Goal: Information Seeking & Learning: Learn about a topic

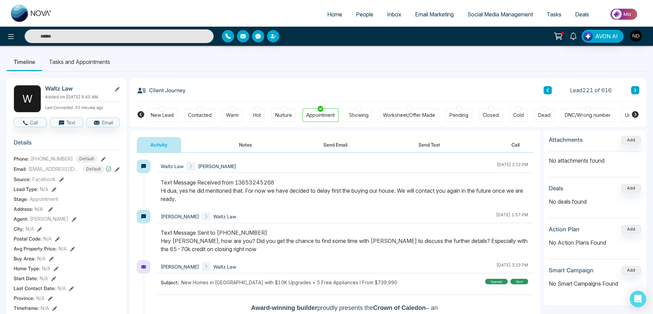
click at [362, 17] on span "People" at bounding box center [364, 14] width 17 height 7
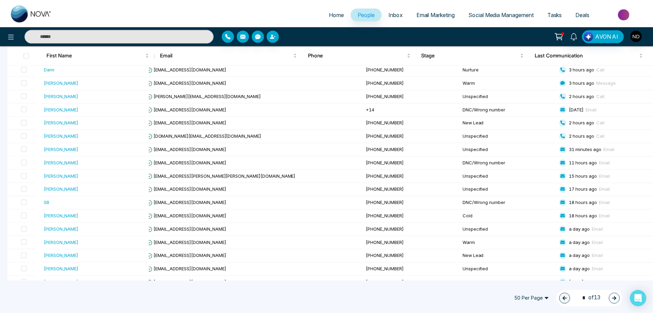
scroll to position [171, 0]
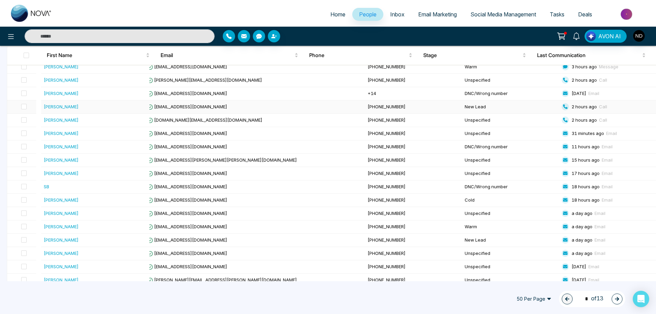
click at [64, 106] on div "[PERSON_NAME]" at bounding box center [61, 106] width 35 height 7
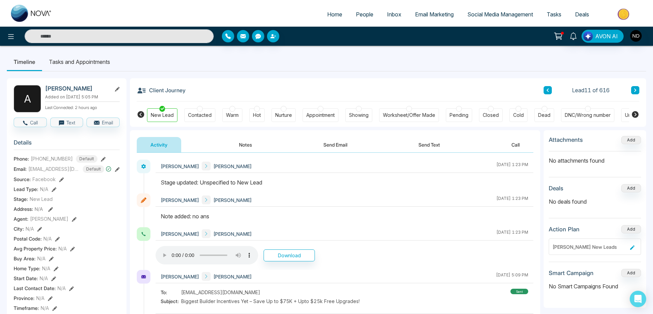
click at [634, 88] on button at bounding box center [635, 90] width 8 height 8
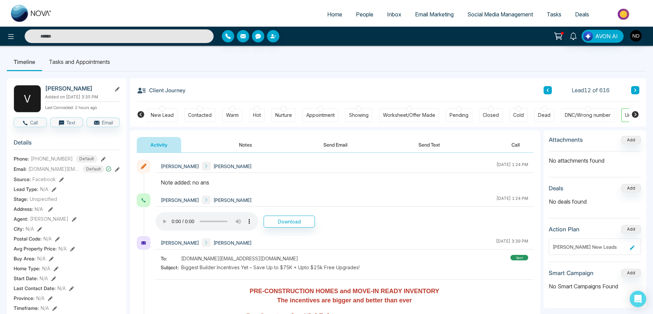
click at [170, 118] on div "New Lead" at bounding box center [162, 115] width 23 height 7
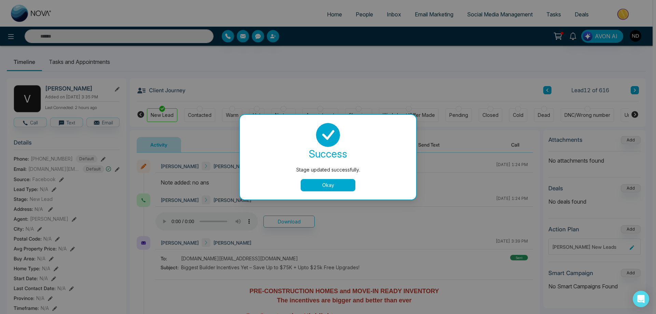
click at [314, 183] on button "Okay" at bounding box center [328, 185] width 55 height 12
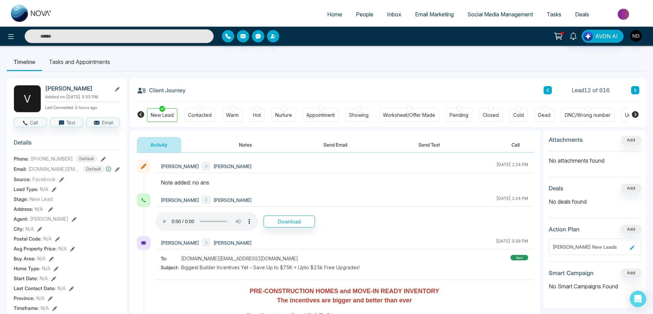
click at [635, 90] on icon at bounding box center [635, 90] width 3 height 4
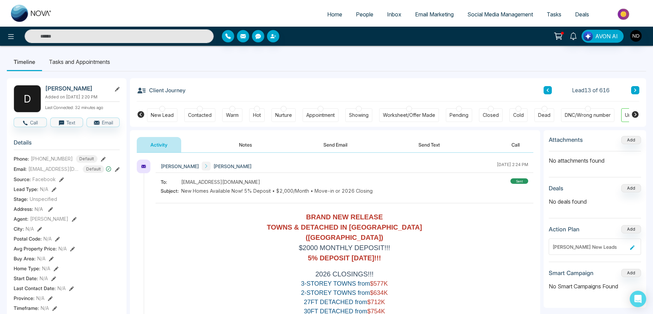
click at [424, 145] on button "Send Text" at bounding box center [429, 144] width 49 height 15
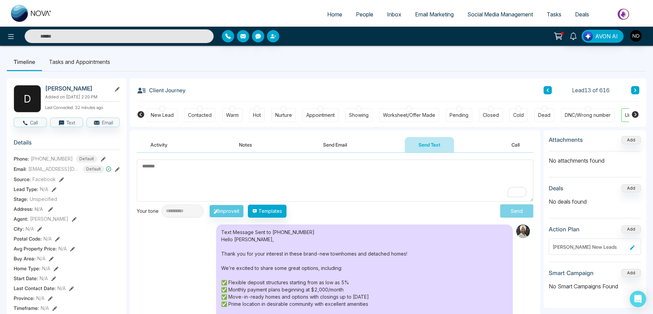
click at [346, 147] on button "Send Email" at bounding box center [334, 144] width 51 height 15
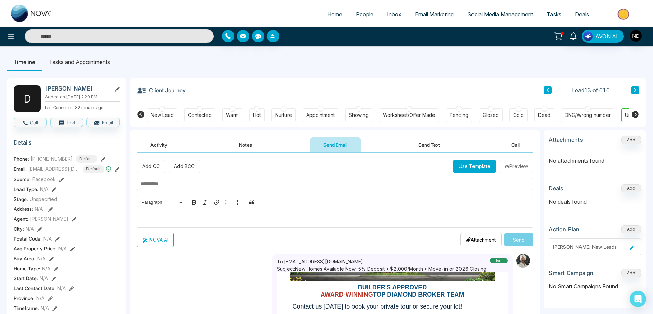
click at [633, 91] on button at bounding box center [635, 90] width 8 height 8
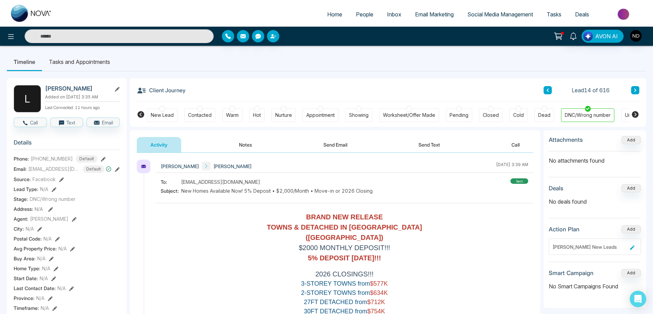
click at [246, 143] on button "Notes" at bounding box center [245, 144] width 40 height 15
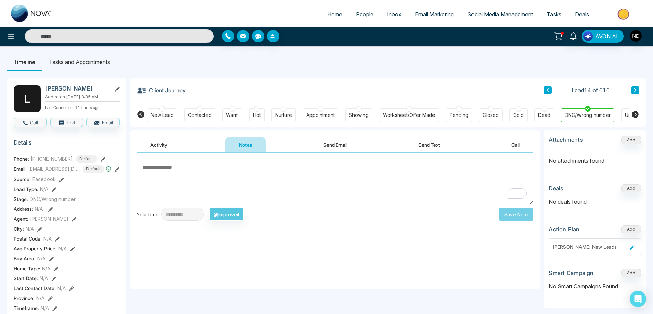
click at [316, 178] on textarea "To enrich screen reader interactions, please activate Accessibility in Grammarl…" at bounding box center [335, 182] width 397 height 45
click at [633, 90] on button at bounding box center [635, 90] width 8 height 8
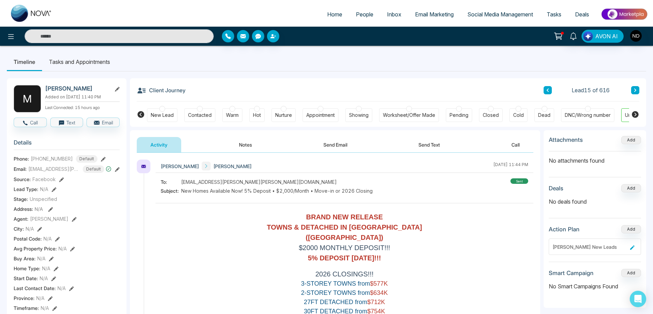
click at [421, 144] on button "Send Text" at bounding box center [429, 144] width 49 height 15
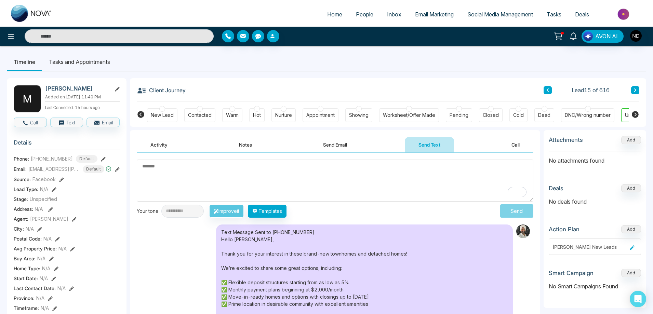
drag, startPoint x: 336, startPoint y: 88, endPoint x: 338, endPoint y: 85, distance: 3.7
click at [338, 86] on div "Client Journey Lead 15 of 616" at bounding box center [388, 89] width 503 height 23
